Goal: Information Seeking & Learning: Learn about a topic

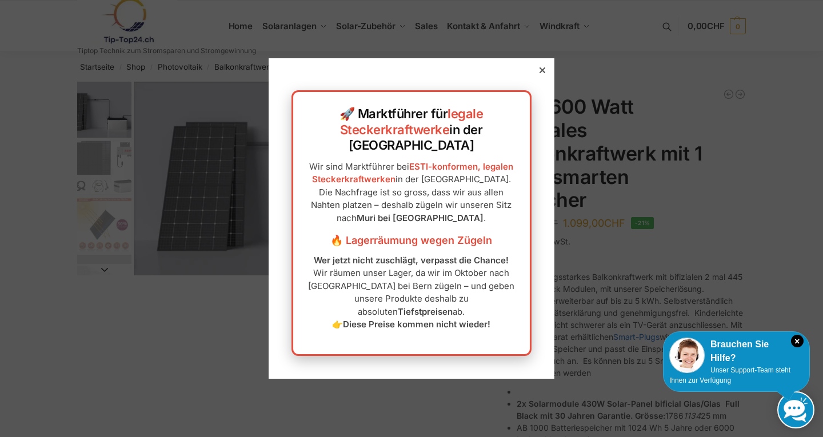
click at [537, 75] on div at bounding box center [542, 70] width 10 height 10
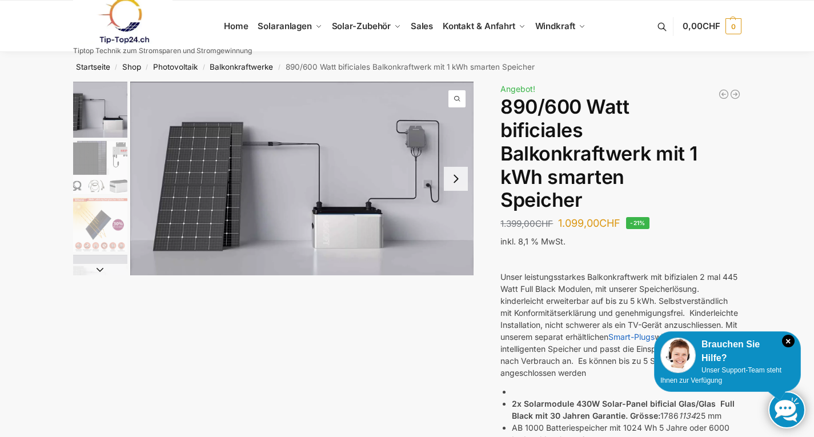
click at [460, 179] on button "Next slide" at bounding box center [456, 179] width 24 height 24
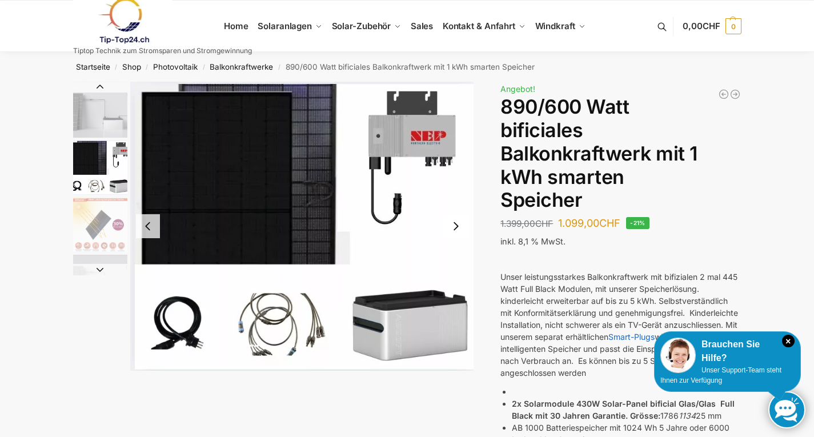
click at [94, 226] on img "3 / 7" at bounding box center [100, 225] width 54 height 54
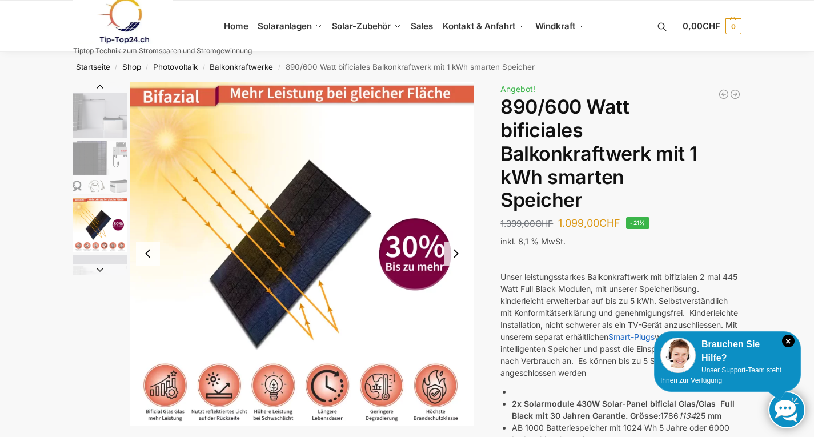
click at [105, 275] on button "Next slide" at bounding box center [100, 269] width 54 height 11
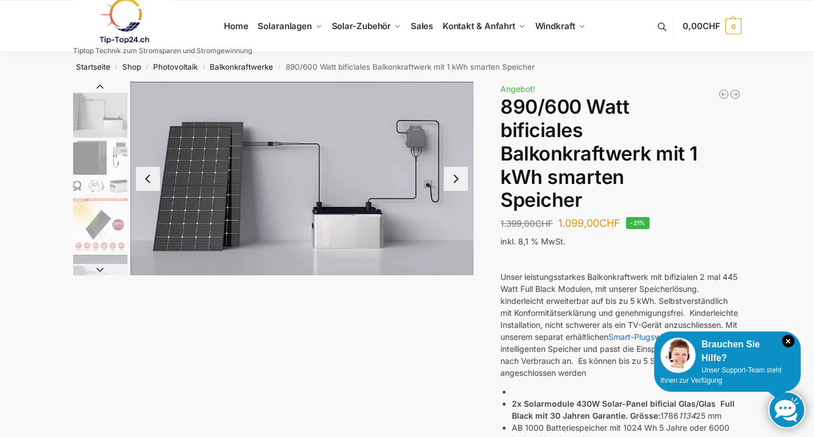
click at [105, 273] on button "Next slide" at bounding box center [100, 269] width 54 height 11
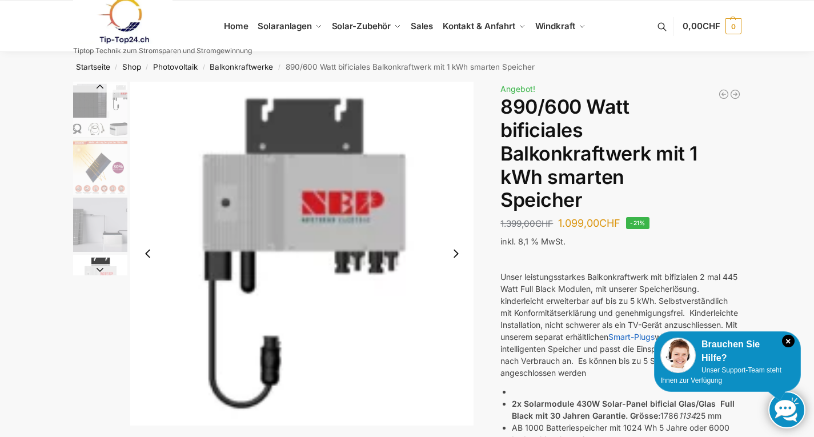
click at [105, 273] on button "Next slide" at bounding box center [100, 269] width 54 height 11
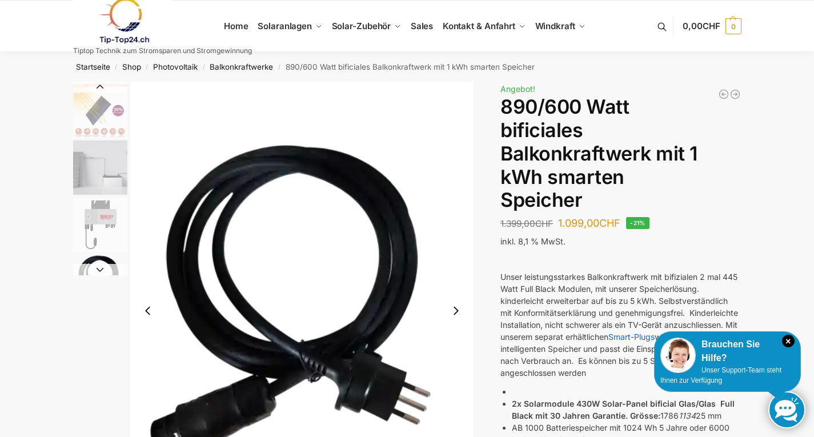
click at [105, 273] on button "Next slide" at bounding box center [100, 269] width 54 height 11
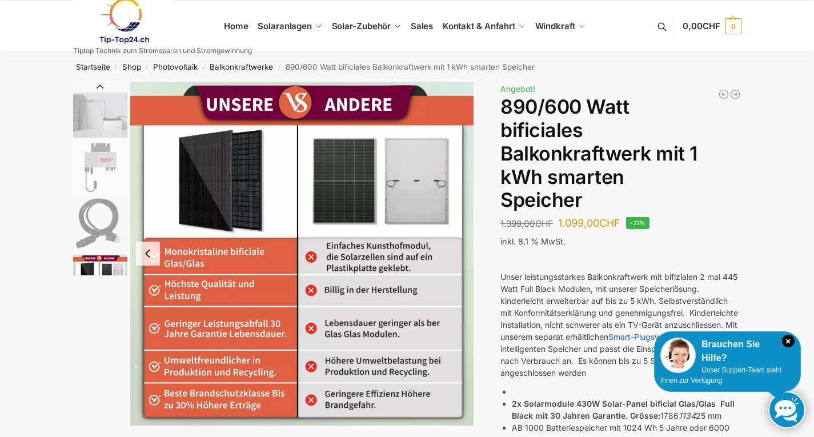
click at [105, 273] on img "7 / 7" at bounding box center [100, 282] width 54 height 54
click at [94, 164] on img "5 / 7" at bounding box center [100, 168] width 54 height 54
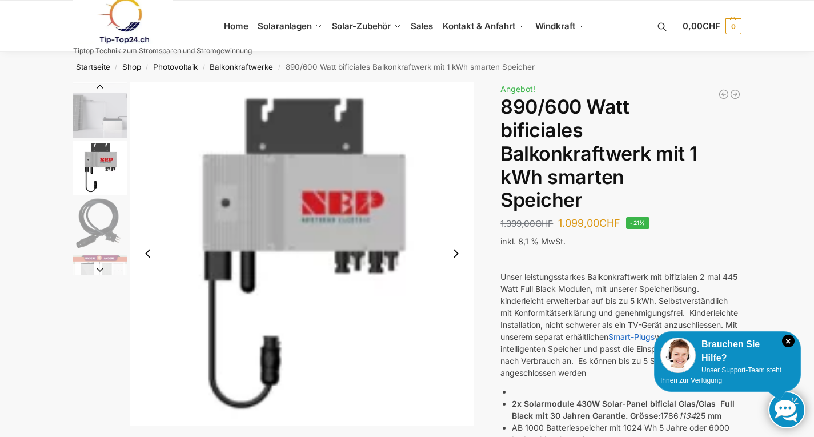
click at [106, 129] on img "4 / 7" at bounding box center [100, 110] width 54 height 54
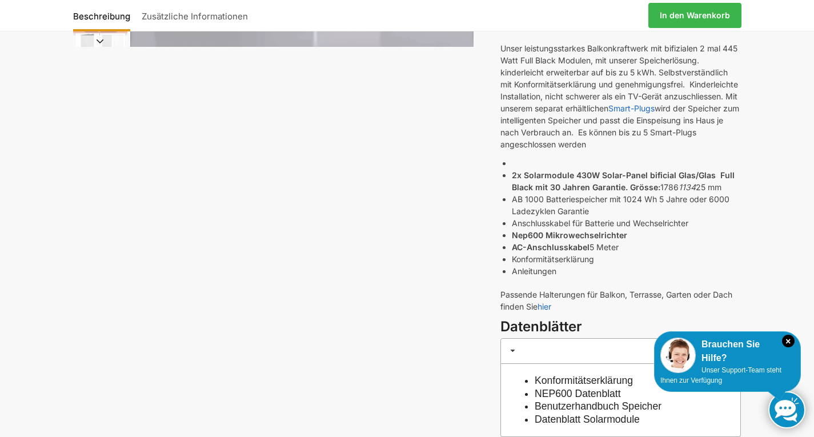
scroll to position [343, 0]
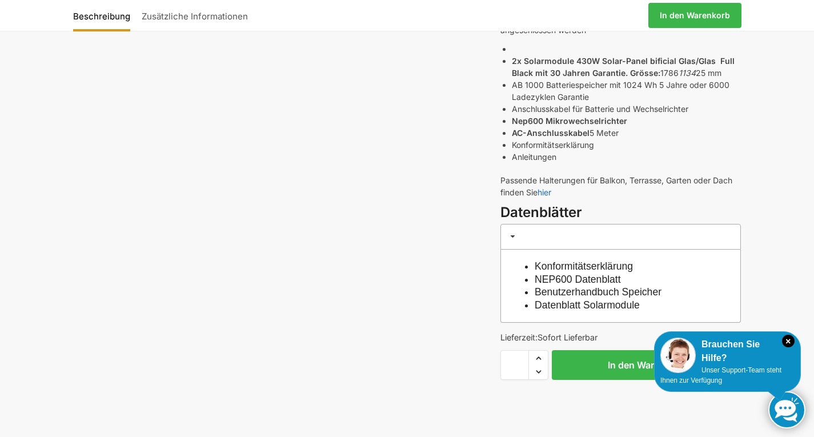
click at [584, 278] on link "NEP600 Datenblatt" at bounding box center [578, 279] width 86 height 11
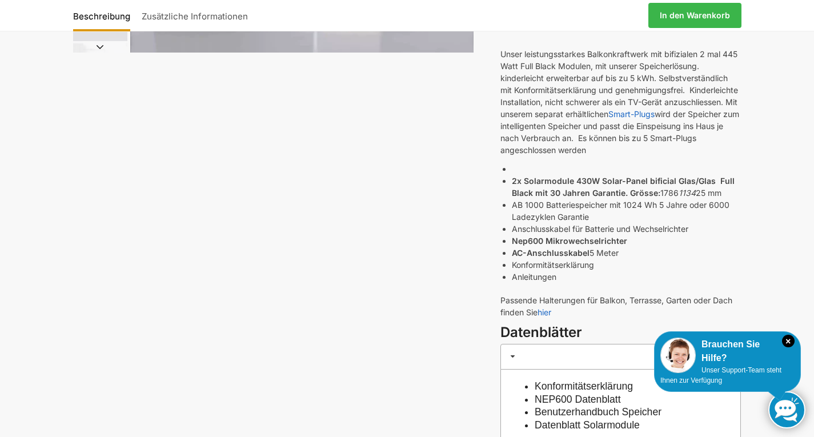
click at [576, 413] on link "Benutzerhandbuch Speicher" at bounding box center [598, 411] width 127 height 11
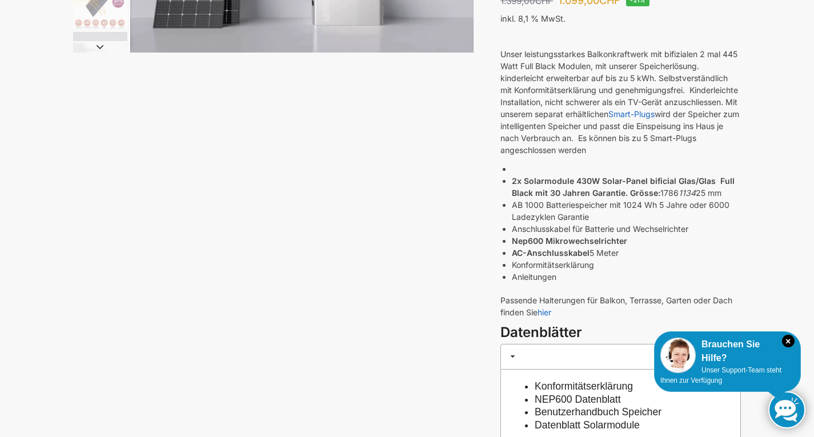
click at [590, 425] on link "Datenblatt Solarmodule" at bounding box center [587, 424] width 105 height 11
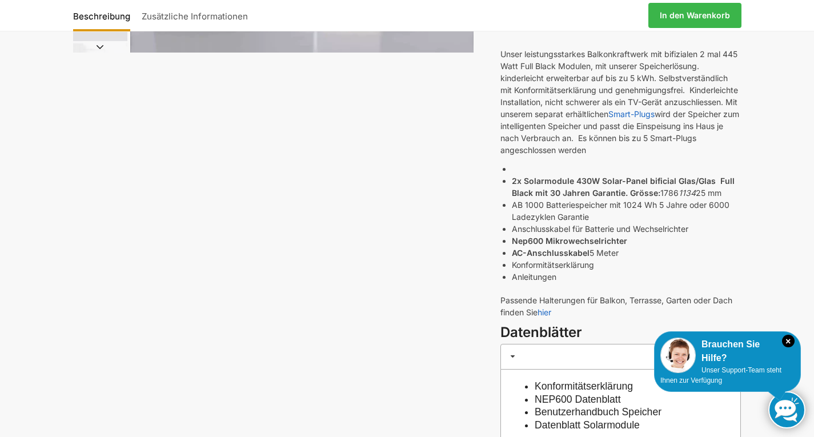
click at [581, 398] on link "NEP600 Datenblatt" at bounding box center [578, 399] width 86 height 11
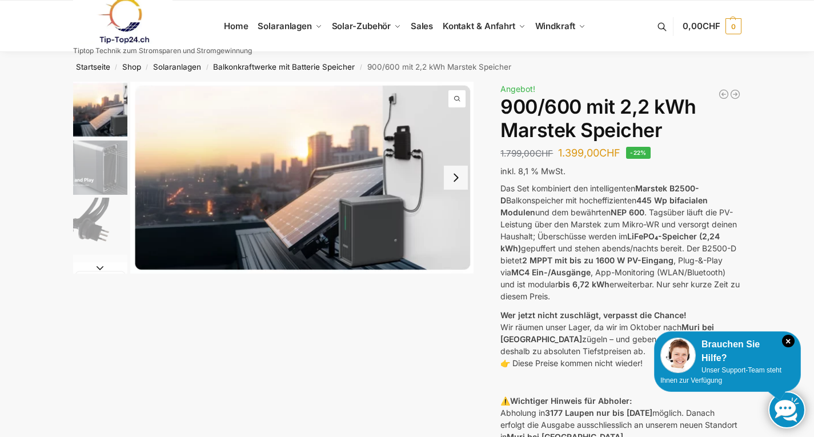
click at [454, 186] on button "Next slide" at bounding box center [456, 178] width 24 height 24
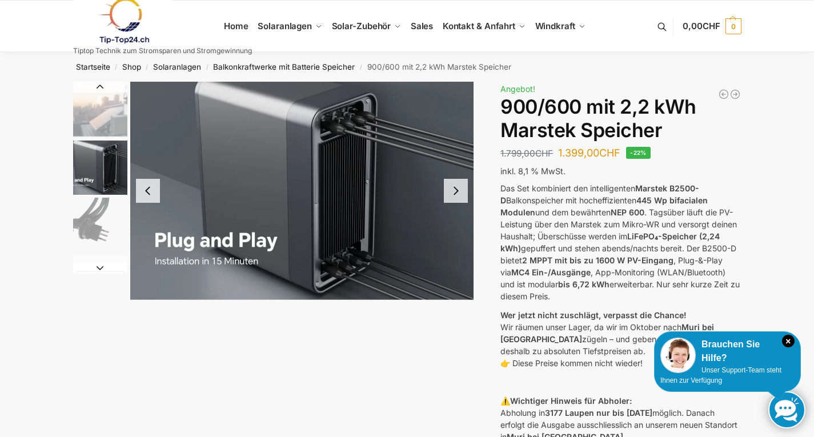
click at [451, 181] on button "Next slide" at bounding box center [456, 191] width 24 height 24
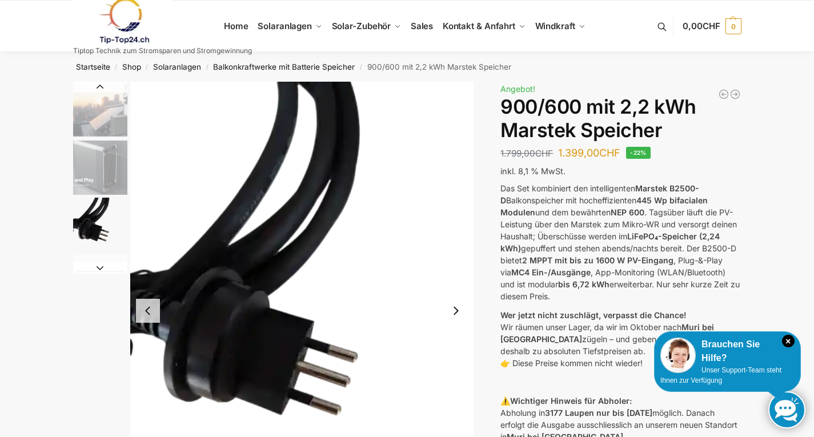
click at [451, 181] on img "3 / 8" at bounding box center [302, 311] width 344 height 458
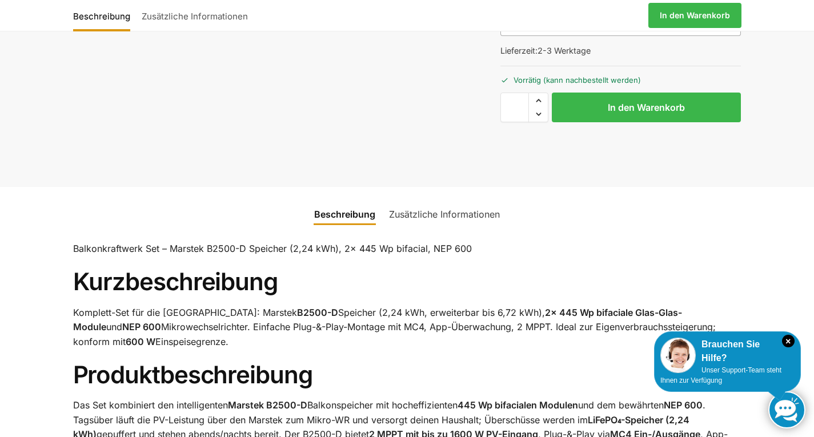
scroll to position [572, 0]
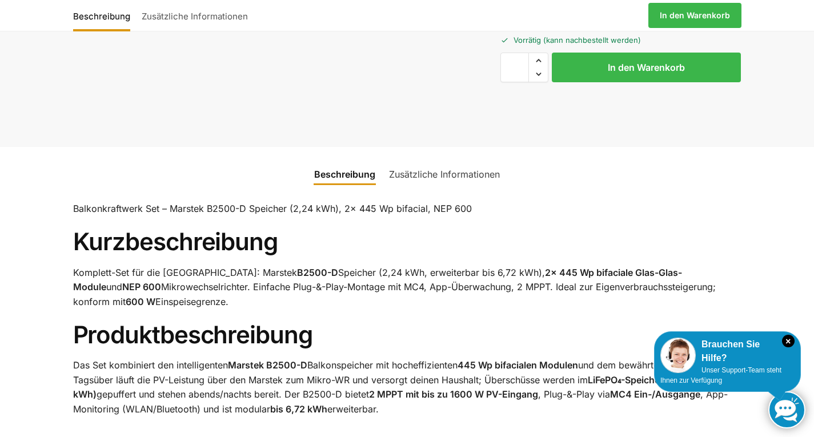
click at [429, 181] on link "Zusätzliche Informationen" at bounding box center [444, 174] width 125 height 27
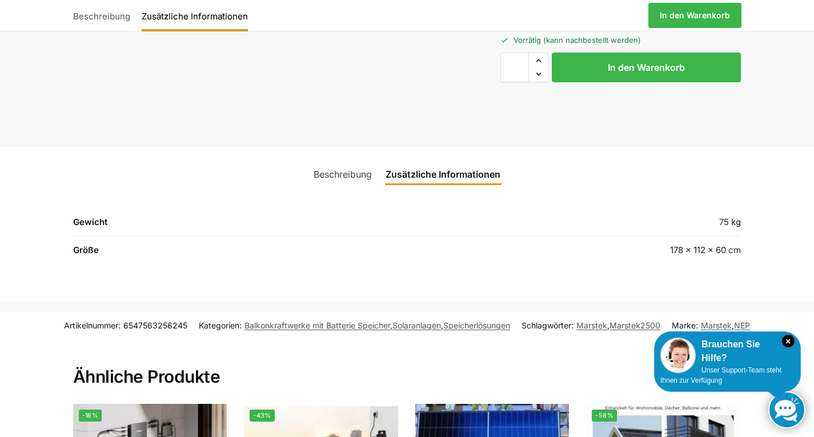
click at [326, 185] on link "Beschreibung" at bounding box center [343, 174] width 72 height 27
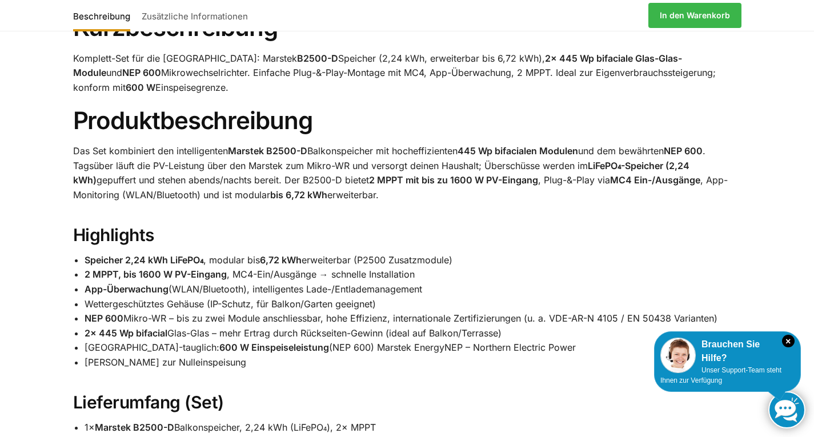
scroll to position [800, 0]
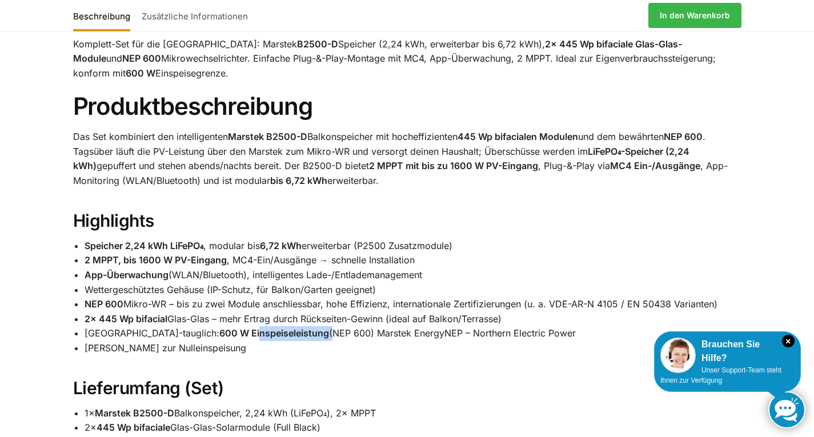
drag, startPoint x: 203, startPoint y: 349, endPoint x: 278, endPoint y: 349, distance: 74.3
click at [278, 341] on li "Schweiz-tauglich: 600 W Einspeiseleistung (NEP 600) Marstek EnergyNEP – Norther…" at bounding box center [413, 333] width 657 height 15
click at [229, 339] on strong "600 W Einspeiseleistung" at bounding box center [274, 332] width 110 height 11
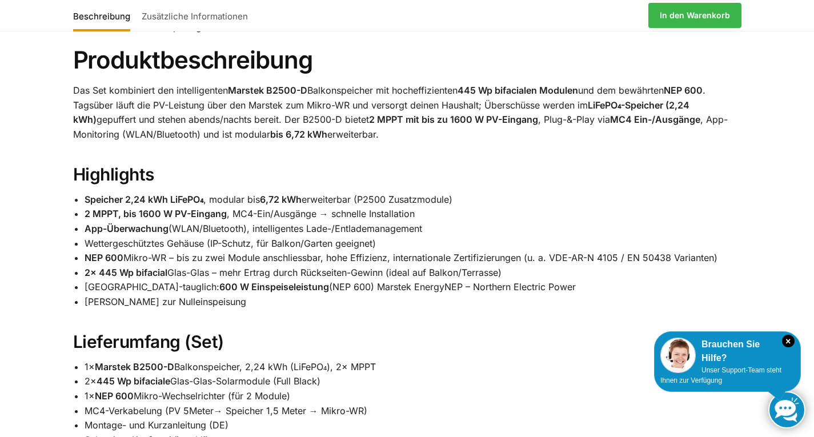
scroll to position [857, 0]
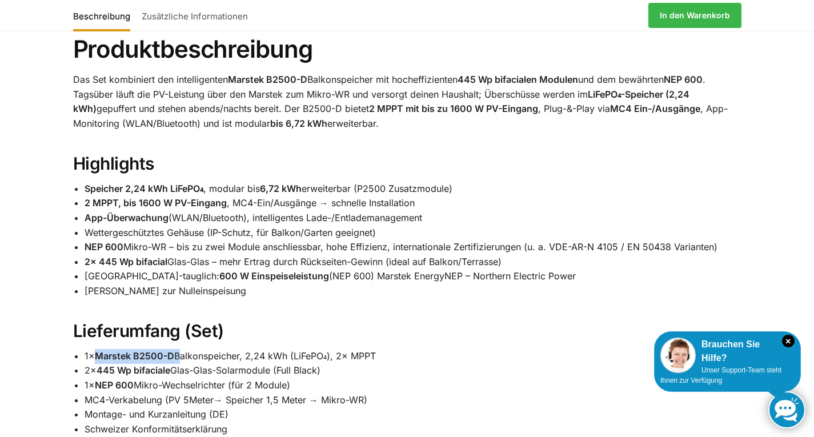
drag, startPoint x: 177, startPoint y: 369, endPoint x: 97, endPoint y: 366, distance: 79.5
click at [97, 364] on li "1× Marstek B2500-D Balkonspeicher, 2,24 kWh (LiFePO₄), 2× MPPT" at bounding box center [413, 356] width 657 height 15
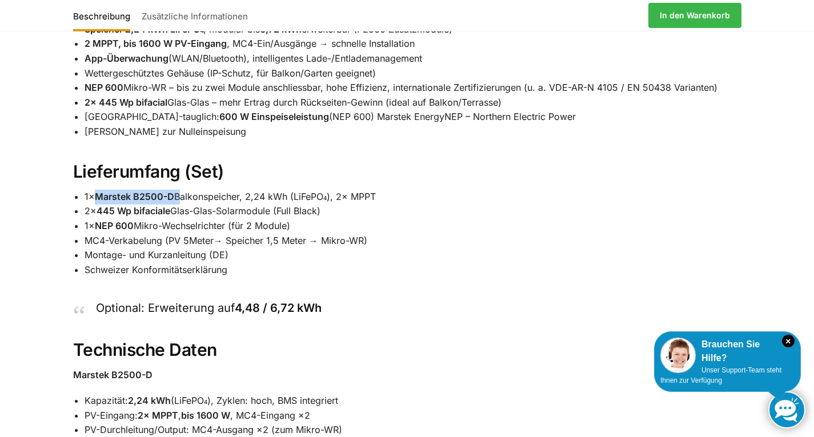
scroll to position [1029, 0]
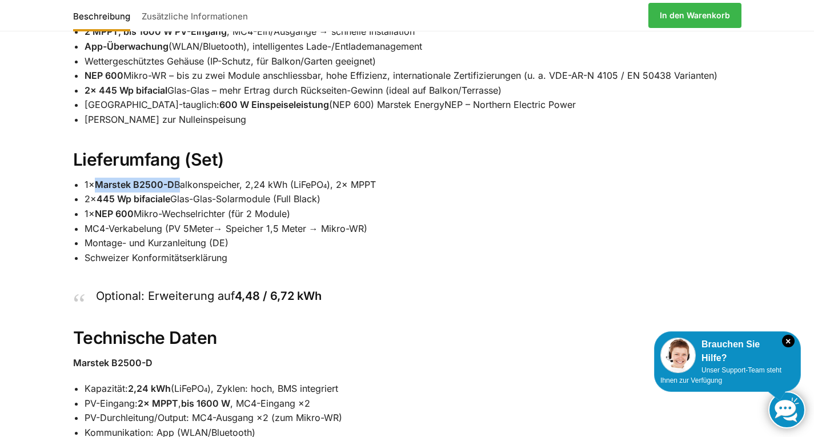
copy li "Marstek B2500-D"
